Goal: Information Seeking & Learning: Learn about a topic

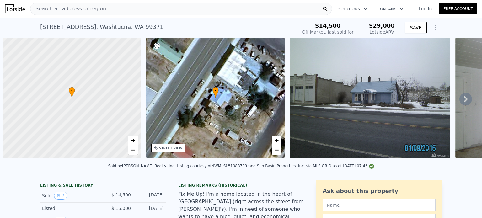
scroll to position [0, 3]
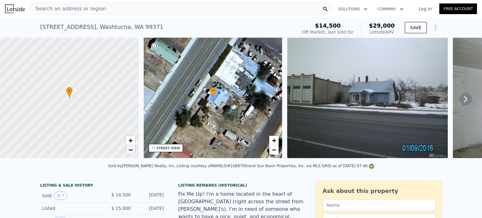
click at [132, 150] on span "−" at bounding box center [130, 150] width 4 height 8
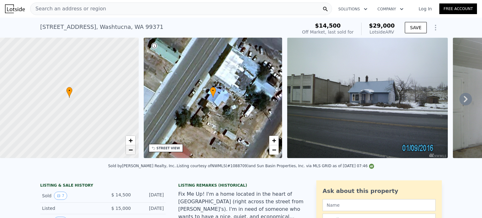
click at [132, 150] on span "−" at bounding box center [130, 150] width 4 height 8
click at [129, 139] on span "+" at bounding box center [130, 141] width 4 height 8
drag, startPoint x: 61, startPoint y: 124, endPoint x: 83, endPoint y: 125, distance: 21.7
click at [83, 125] on div at bounding box center [69, 98] width 166 height 145
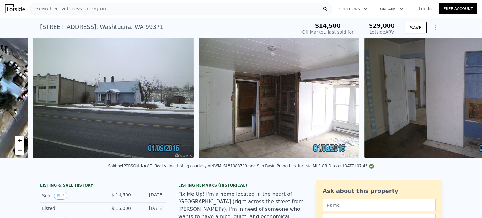
scroll to position [0, 287]
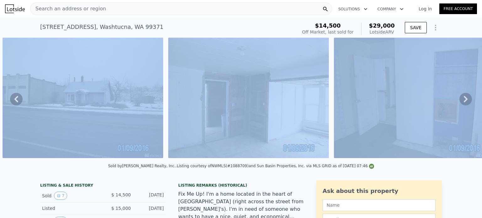
drag, startPoint x: 111, startPoint y: 165, endPoint x: 126, endPoint y: 163, distance: 14.3
click at [123, 171] on div "Sold by Katz Realty, Inc. . Listing courtesy of NWMLS (#1088709) and Sun Basin …" at bounding box center [241, 167] width 482 height 15
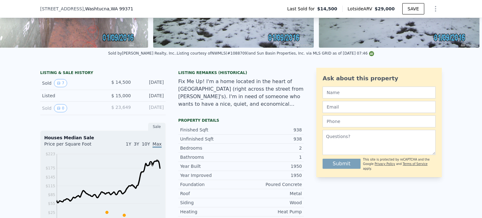
scroll to position [121, 0]
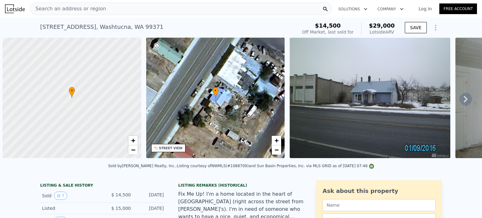
scroll to position [0, 3]
